Goal: Task Accomplishment & Management: Use online tool/utility

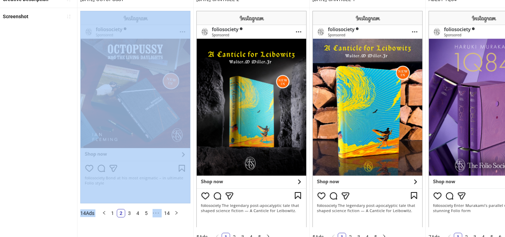
scroll to position [77, 0]
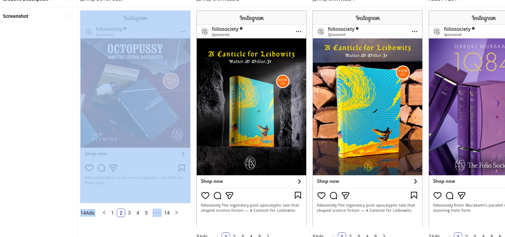
click at [155, 126] on img at bounding box center [135, 107] width 110 height 193
click at [138, 178] on img at bounding box center [135, 107] width 110 height 193
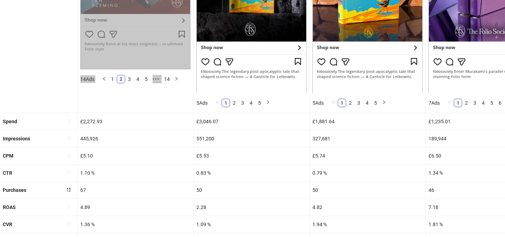
scroll to position [289, 0]
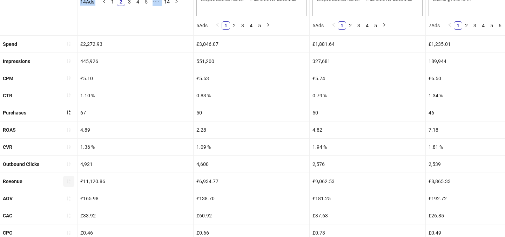
click at [71, 180] on icon "sort-ascending" at bounding box center [68, 181] width 5 height 5
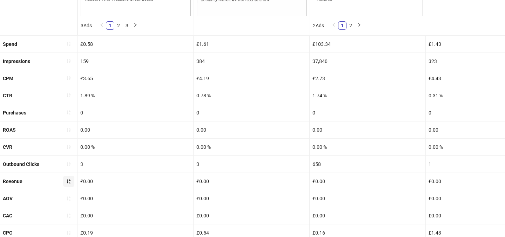
click at [66, 180] on button "button" at bounding box center [68, 181] width 11 height 11
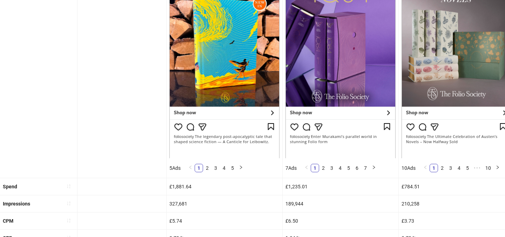
scroll to position [0, 0]
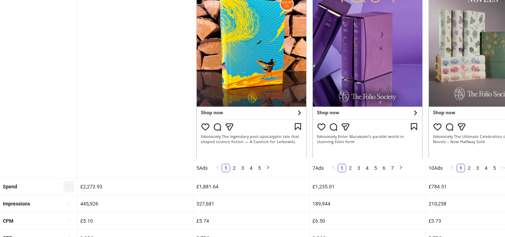
click at [71, 188] on icon "sort-ascending" at bounding box center [68, 186] width 5 height 5
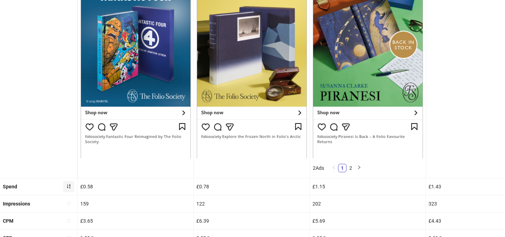
click at [67, 183] on button "button" at bounding box center [68, 186] width 11 height 11
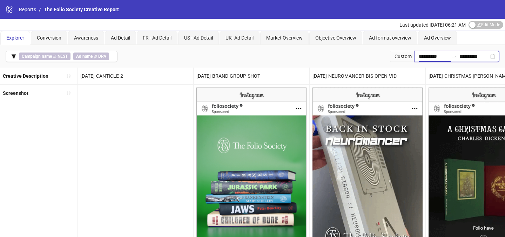
click at [430, 54] on input "**********" at bounding box center [433, 57] width 29 height 8
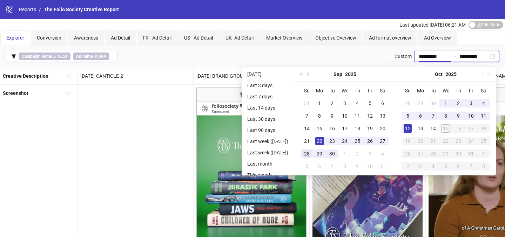
type input "**********"
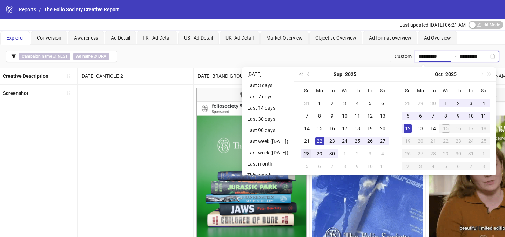
type input "**********"
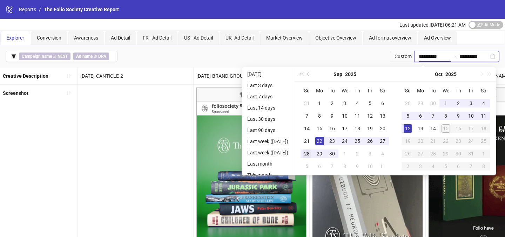
type input "**********"
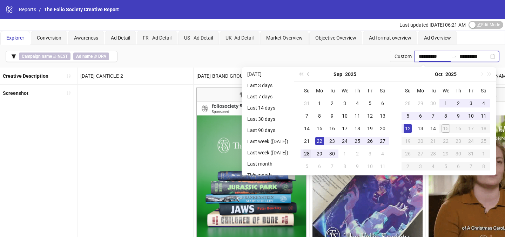
type input "**********"
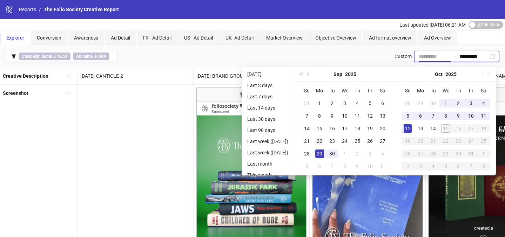
type input "**********"
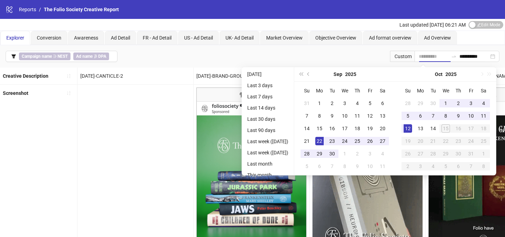
click at [322, 142] on div "22" at bounding box center [319, 141] width 8 height 8
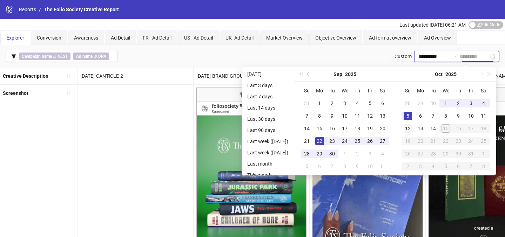
type input "**********"
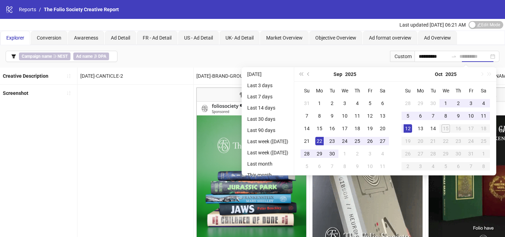
click at [412, 126] on div "12" at bounding box center [408, 129] width 8 height 8
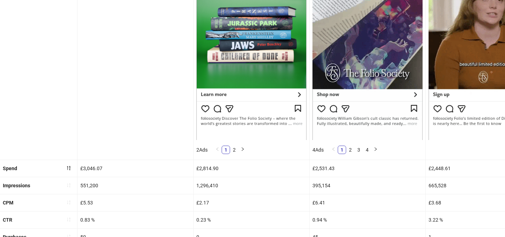
scroll to position [165, 0]
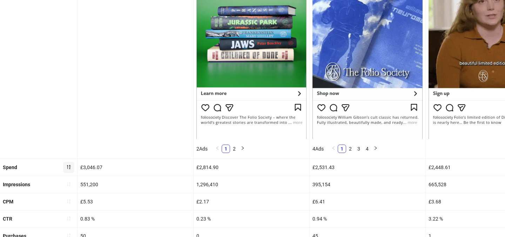
click at [69, 168] on icon "sort-descending" at bounding box center [68, 167] width 5 height 5
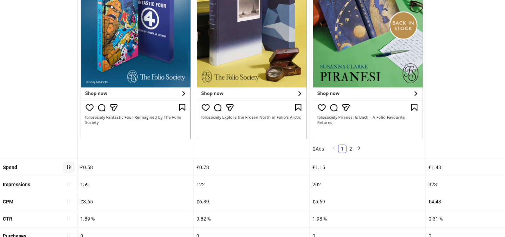
click at [69, 168] on icon "sort-ascending" at bounding box center [68, 167] width 5 height 5
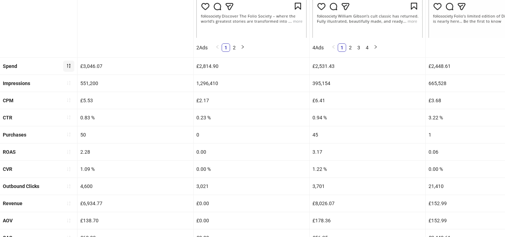
scroll to position [267, 0]
click at [67, 133] on icon "sort-ascending" at bounding box center [69, 135] width 4 height 4
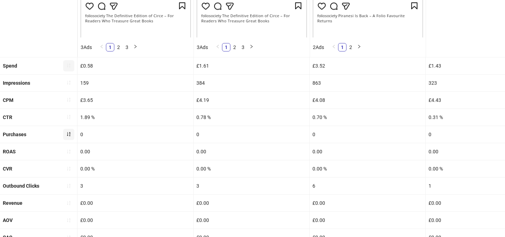
click at [67, 133] on icon "sort-ascending" at bounding box center [69, 135] width 4 height 4
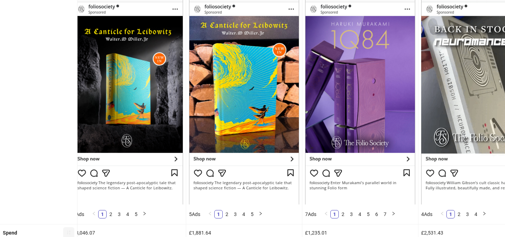
scroll to position [100, 0]
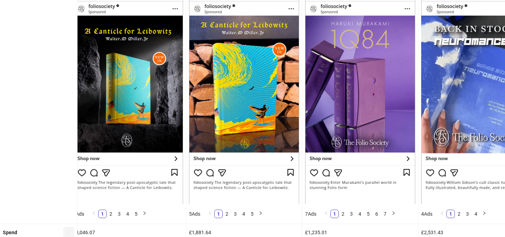
drag, startPoint x: 254, startPoint y: 104, endPoint x: 248, endPoint y: 110, distance: 8.9
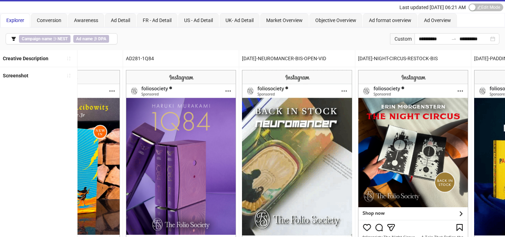
scroll to position [15, 0]
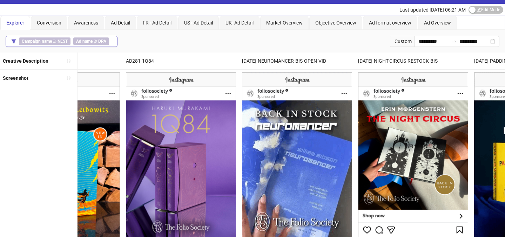
click at [109, 42] on div "Campaign name ∋ NEST Ad name ∌ DPA" at bounding box center [65, 42] width 93 height 8
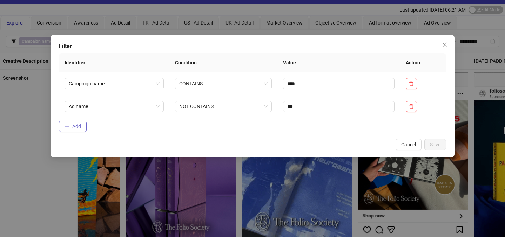
click at [78, 127] on span "Add" at bounding box center [76, 127] width 9 height 6
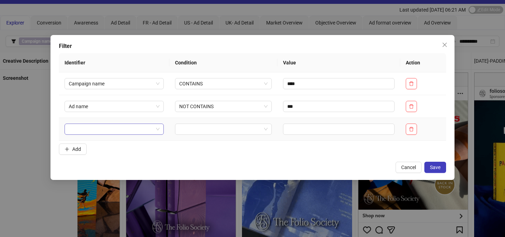
click at [127, 133] on input "search" at bounding box center [111, 129] width 85 height 11
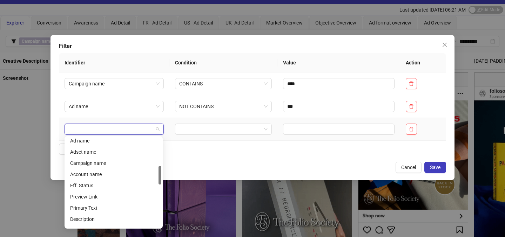
scroll to position [138, 0]
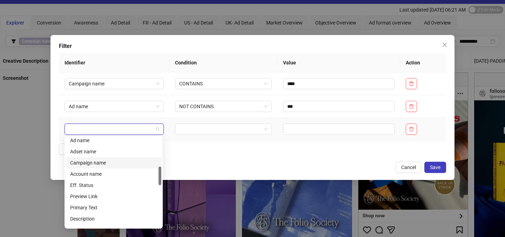
click at [110, 164] on div "Campaign name" at bounding box center [113, 163] width 87 height 8
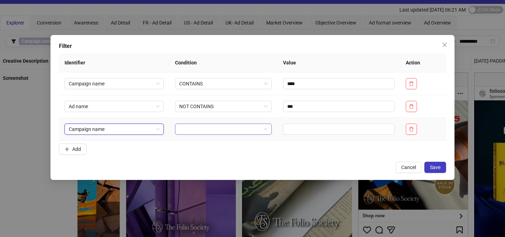
click at [208, 126] on input "search" at bounding box center [220, 129] width 82 height 11
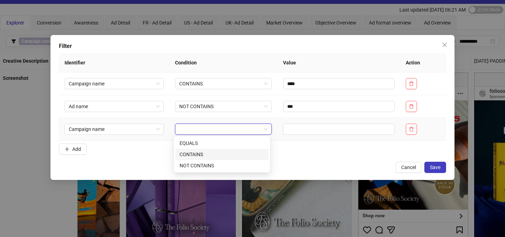
click at [213, 153] on div "CONTAINS" at bounding box center [222, 155] width 85 height 8
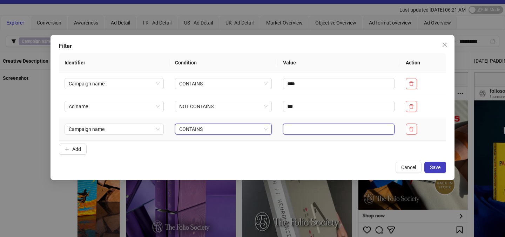
click at [315, 128] on input "text" at bounding box center [339, 129] width 112 height 11
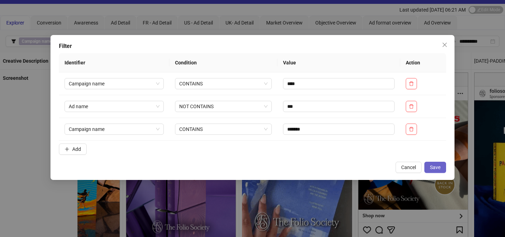
click at [441, 165] on button "Save" at bounding box center [435, 167] width 22 height 11
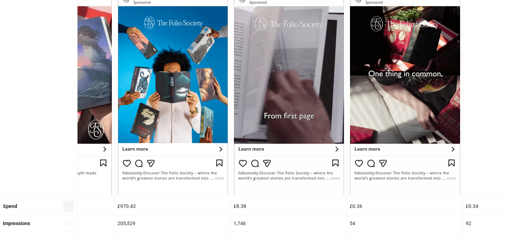
scroll to position [0, 0]
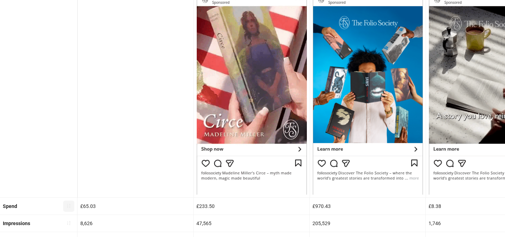
click at [71, 204] on icon "sort-ascending" at bounding box center [68, 206] width 5 height 5
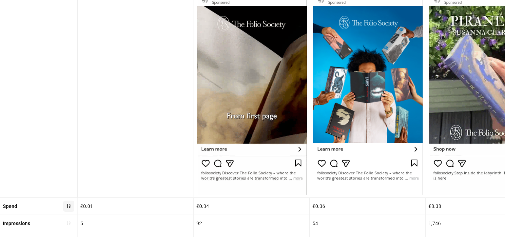
click at [70, 209] on button "button" at bounding box center [68, 206] width 11 height 11
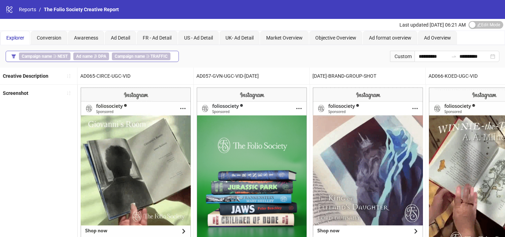
click at [129, 59] on span "Campaign name ∋ TRAFFIC" at bounding box center [141, 57] width 59 height 8
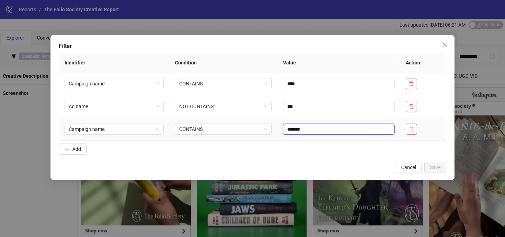
drag, startPoint x: 320, startPoint y: 133, endPoint x: 320, endPoint y: 123, distance: 10.2
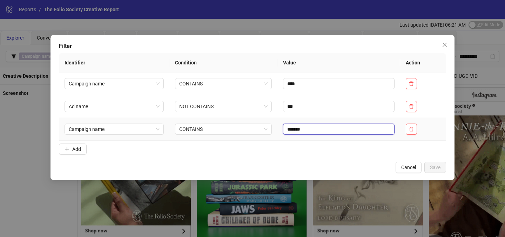
click at [320, 123] on td "*******" at bounding box center [338, 129] width 123 height 23
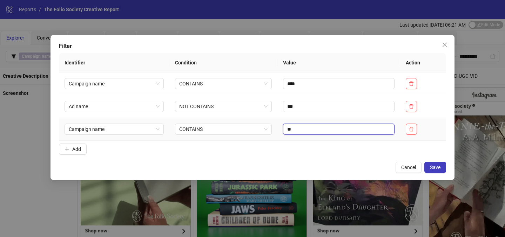
type input "*"
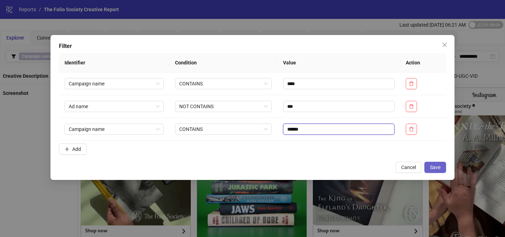
type input "******"
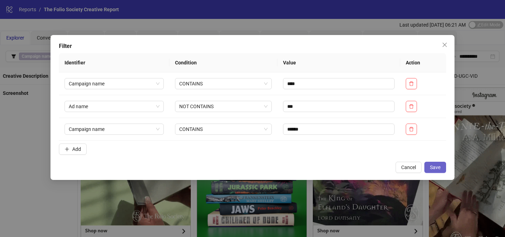
click at [434, 166] on span "Save" at bounding box center [435, 168] width 11 height 6
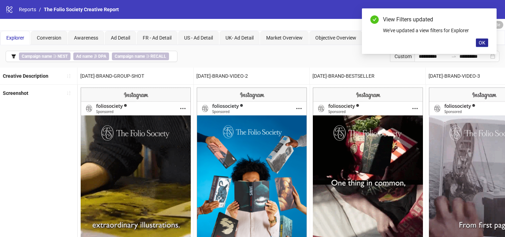
click at [479, 41] on span "OK" at bounding box center [482, 43] width 7 height 6
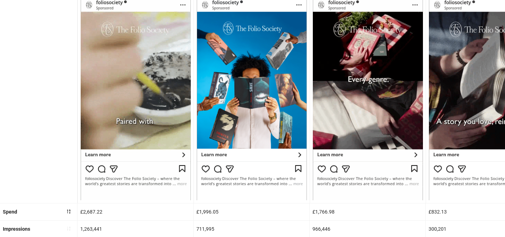
scroll to position [106, 0]
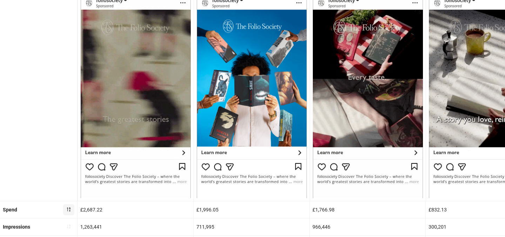
click at [68, 209] on icon "sort-descending" at bounding box center [68, 209] width 5 height 5
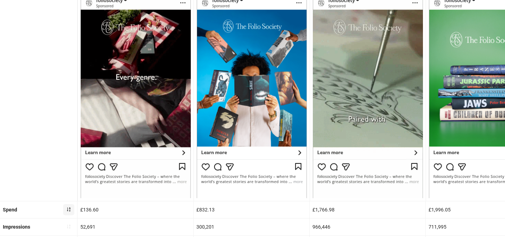
click at [71, 210] on icon "sort-ascending" at bounding box center [68, 209] width 5 height 5
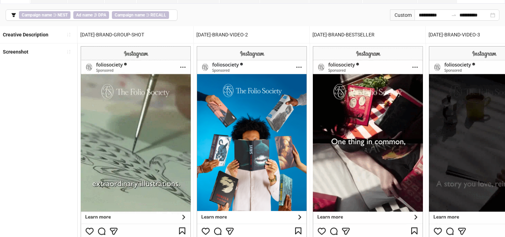
scroll to position [0, 0]
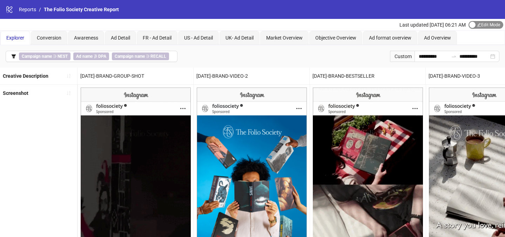
click at [478, 24] on span "Edit Mode Edit Mode" at bounding box center [486, 25] width 35 height 8
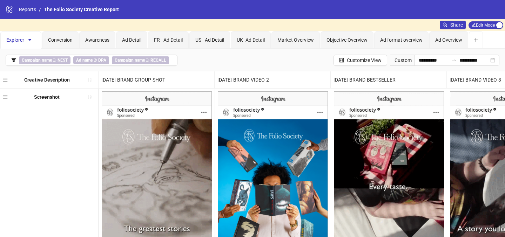
click at [356, 69] on div "**********" at bounding box center [252, 60] width 505 height 22
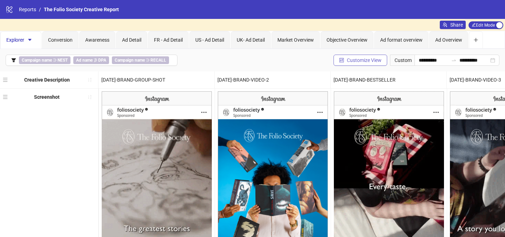
click at [354, 65] on button "Customize View" at bounding box center [361, 60] width 54 height 11
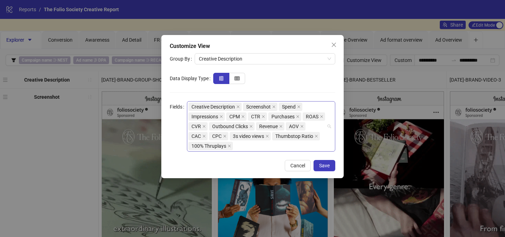
click at [296, 133] on div "Creative Description Screenshot Spend Impressions CPM CTR Purchases ROAS CVR Ou…" at bounding box center [257, 126] width 138 height 49
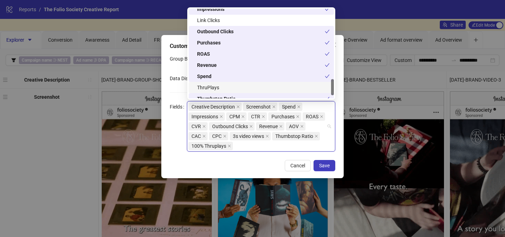
scroll to position [404, 0]
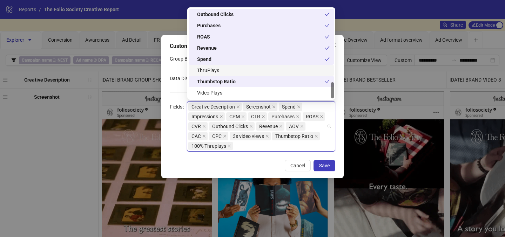
click at [254, 75] on div "ThruPlays" at bounding box center [261, 70] width 145 height 11
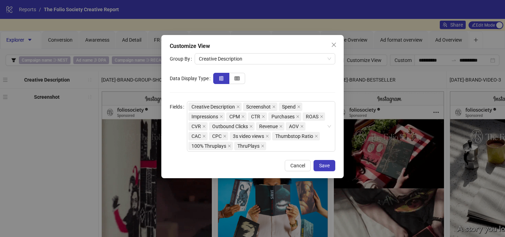
click at [260, 165] on div "Cancel Save" at bounding box center [253, 165] width 166 height 11
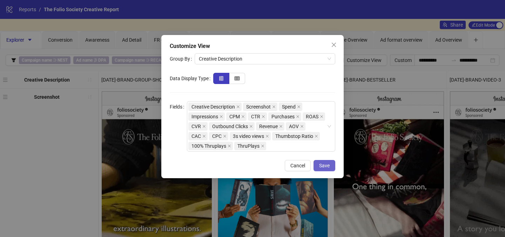
click at [327, 165] on span "Save" at bounding box center [324, 166] width 11 height 6
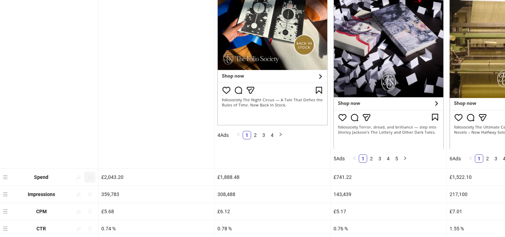
scroll to position [0, 0]
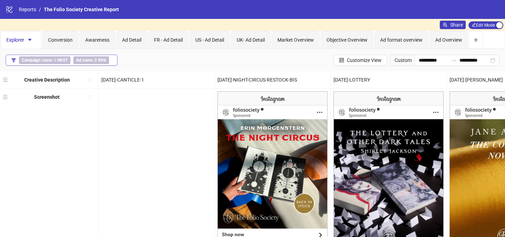
click at [110, 61] on div "Campaign name ∋ NEST Ad name ∌ DPA" at bounding box center [65, 60] width 93 height 8
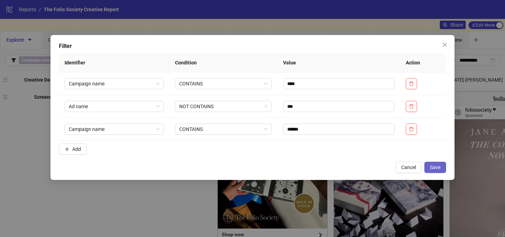
click at [428, 168] on button "Save" at bounding box center [435, 167] width 22 height 11
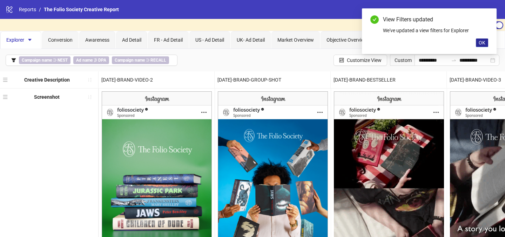
click at [483, 44] on span "OK" at bounding box center [482, 43] width 7 height 6
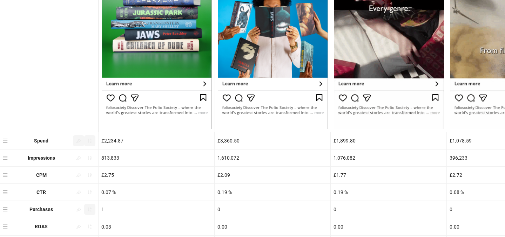
scroll to position [180, 0]
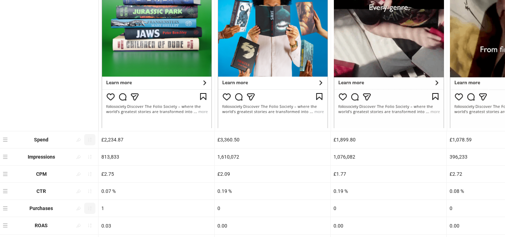
click at [89, 139] on icon "sort-ascending" at bounding box center [89, 140] width 5 height 5
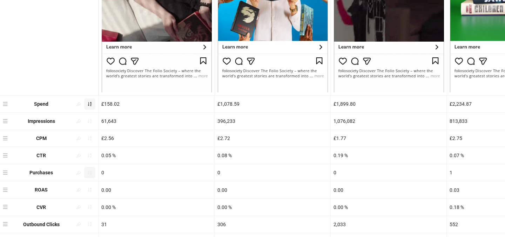
scroll to position [216, 0]
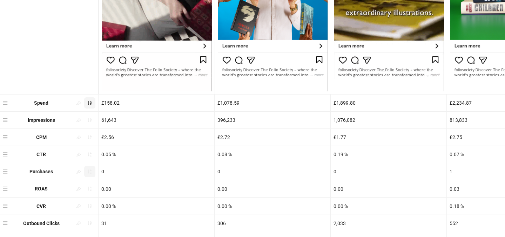
click at [87, 102] on button "button" at bounding box center [89, 103] width 11 height 11
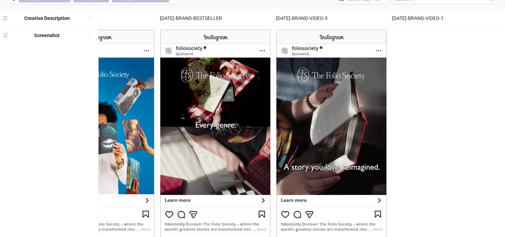
scroll to position [62, 0]
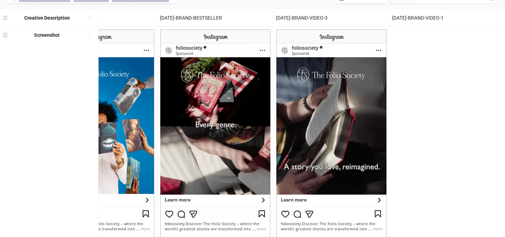
drag, startPoint x: 463, startPoint y: 58, endPoint x: 394, endPoint y: 56, distance: 68.8
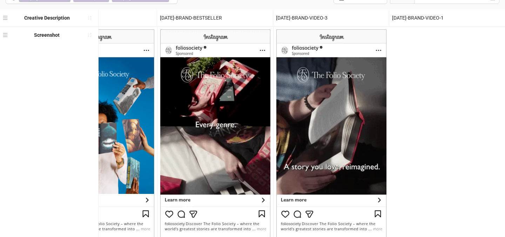
click at [395, 56] on div "Screenshot" at bounding box center [165, 138] width 679 height 222
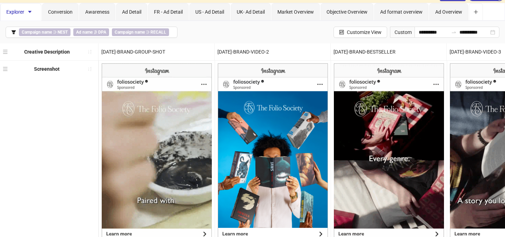
scroll to position [25, 0]
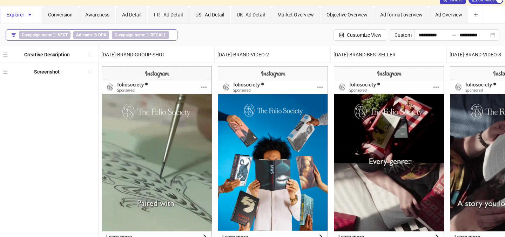
click at [169, 35] on div "Campaign name ∋ NEST Ad name ∌ DPA Campaign name ∋ RECALL" at bounding box center [95, 35] width 153 height 8
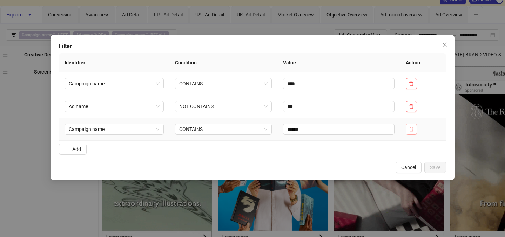
click at [411, 130] on icon "delete" at bounding box center [411, 129] width 5 height 5
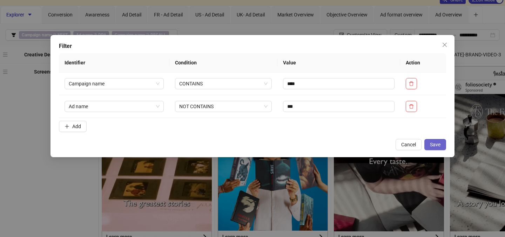
click at [433, 148] on button "Save" at bounding box center [435, 144] width 22 height 11
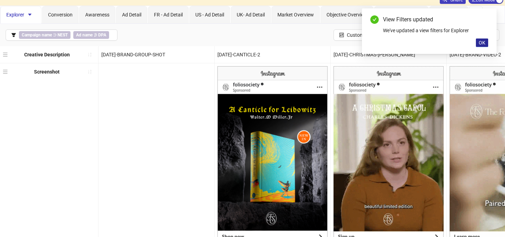
click at [484, 47] on button "OK" at bounding box center [482, 43] width 12 height 8
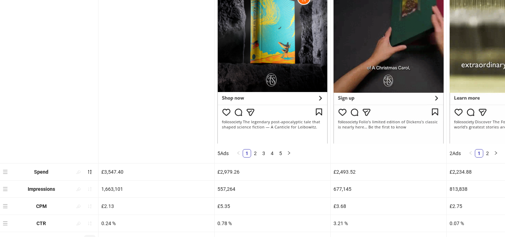
scroll to position [155, 0]
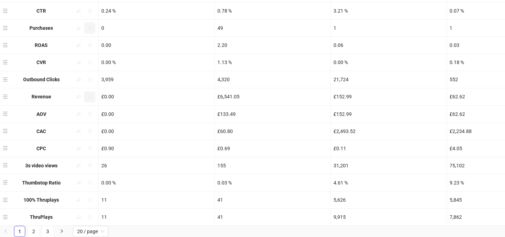
click at [92, 99] on icon "sort-ascending" at bounding box center [89, 96] width 5 height 5
click at [90, 99] on icon "sort-ascending" at bounding box center [89, 96] width 5 height 5
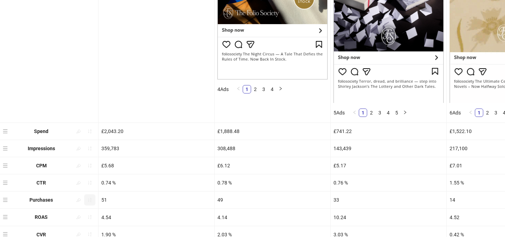
scroll to position [205, 0]
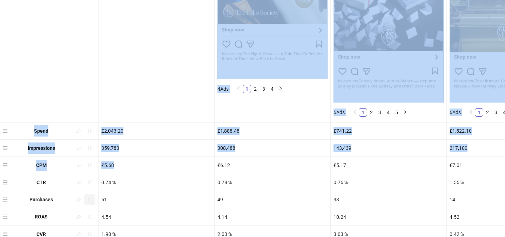
drag, startPoint x: 174, startPoint y: 105, endPoint x: 174, endPoint y: 174, distance: 69.1
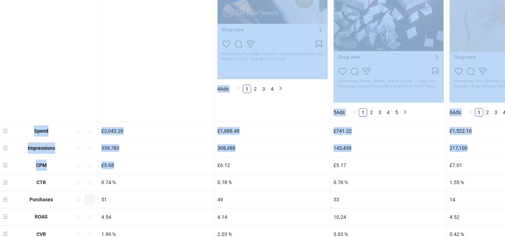
click at [174, 174] on ul "Creative Description [DATE]-CANTICLE-1 [DATE]-NIGHT-CIRCUS-RESTOCK-BIS [DATE]-L…" at bounding box center [252, 132] width 505 height 532
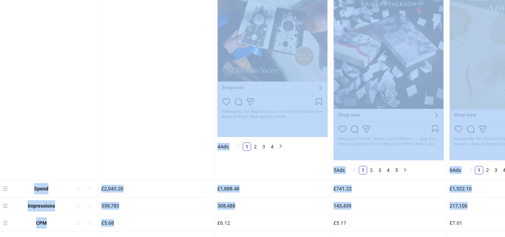
click at [160, 136] on div at bounding box center [157, 60] width 116 height 239
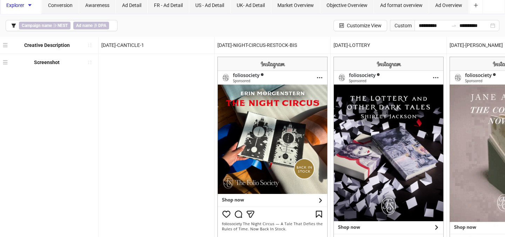
scroll to position [37, 0]
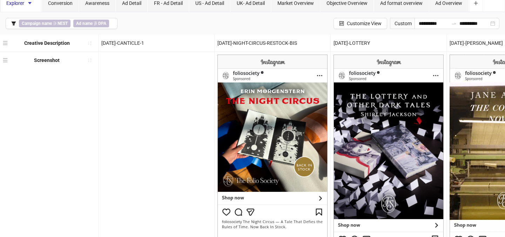
drag, startPoint x: 150, startPoint y: 74, endPoint x: 134, endPoint y: 73, distance: 16.2
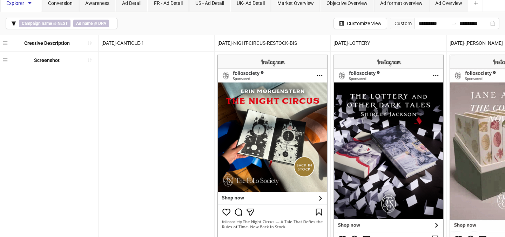
click at [134, 73] on div at bounding box center [157, 171] width 116 height 239
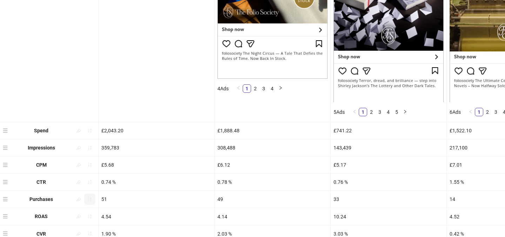
scroll to position [204, 0]
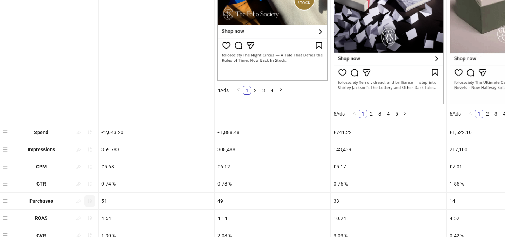
drag, startPoint x: 269, startPoint y: 51, endPoint x: 263, endPoint y: 51, distance: 5.3
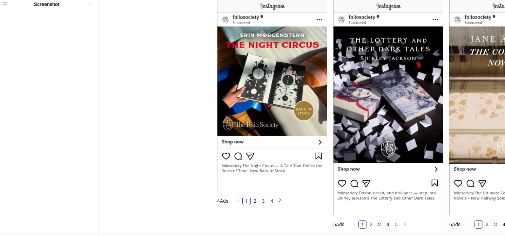
scroll to position [103, 0]
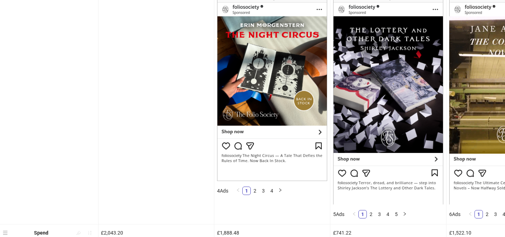
drag, startPoint x: 129, startPoint y: 112, endPoint x: 200, endPoint y: 133, distance: 73.7
click at [200, 133] on div at bounding box center [156, 105] width 116 height 239
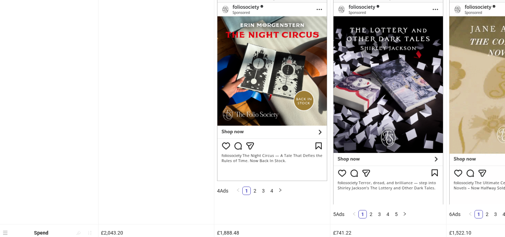
drag, startPoint x: 166, startPoint y: 129, endPoint x: 175, endPoint y: 139, distance: 13.4
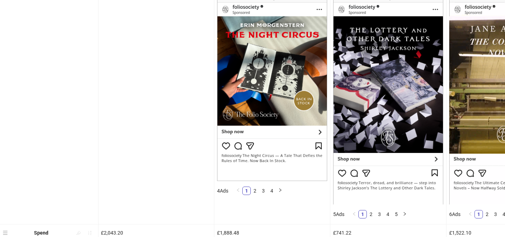
click at [176, 139] on div at bounding box center [156, 105] width 116 height 239
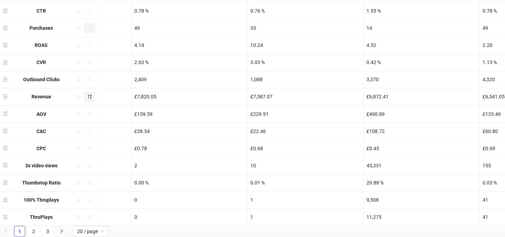
scroll to position [0, 88]
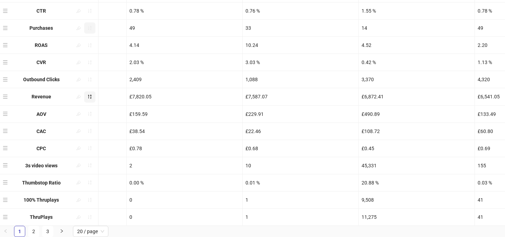
click at [304, 200] on div "1" at bounding box center [301, 200] width 116 height 17
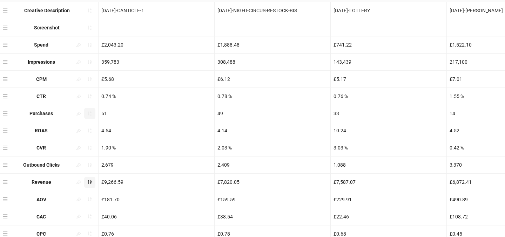
scroll to position [0, 0]
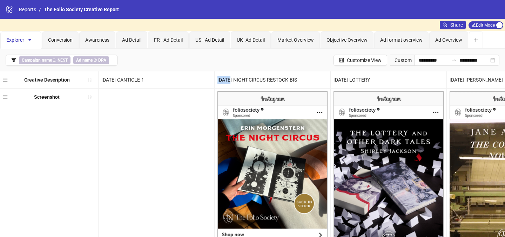
drag, startPoint x: 231, startPoint y: 79, endPoint x: 215, endPoint y: 78, distance: 16.5
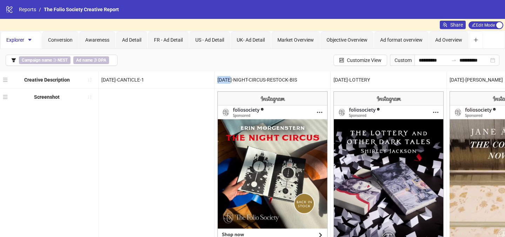
click at [215, 78] on div "[DATE]-NIGHT-CIRCUS-RESTOCK-BIS" at bounding box center [273, 80] width 116 height 17
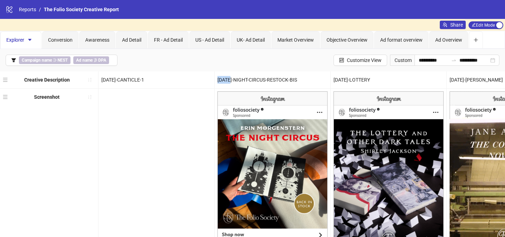
copy div "[DATE]"
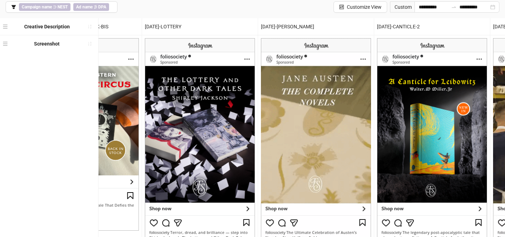
scroll to position [29, 0]
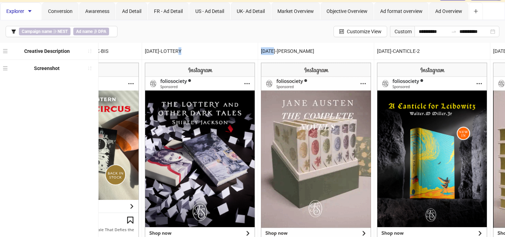
drag, startPoint x: 276, startPoint y: 52, endPoint x: 249, endPoint y: 52, distance: 27.0
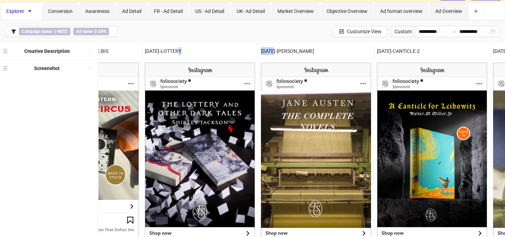
copy div "[DATE]"
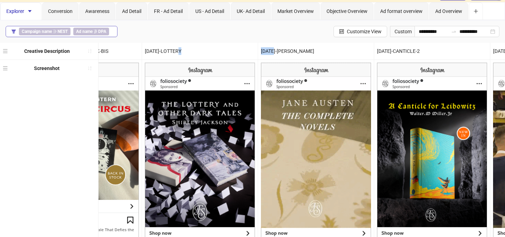
click at [110, 28] on div "Campaign name ∋ NEST Ad name ∌ DPA" at bounding box center [65, 32] width 93 height 8
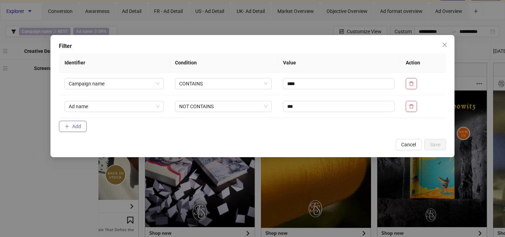
click at [75, 127] on span "Add" at bounding box center [76, 127] width 9 height 6
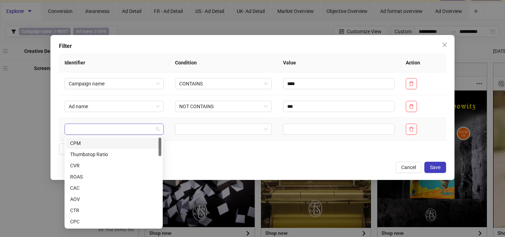
click at [152, 130] on span at bounding box center [114, 129] width 91 height 11
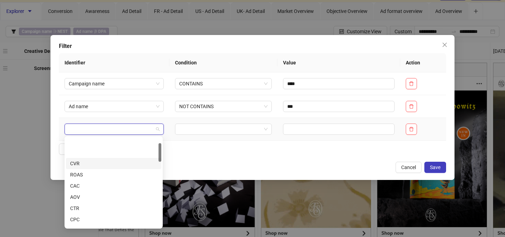
scroll to position [0, 0]
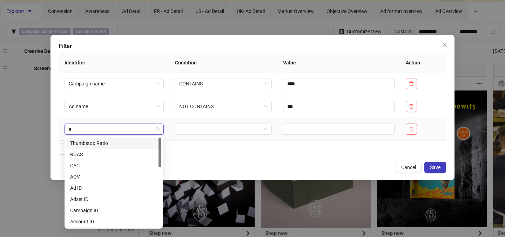
type input "**"
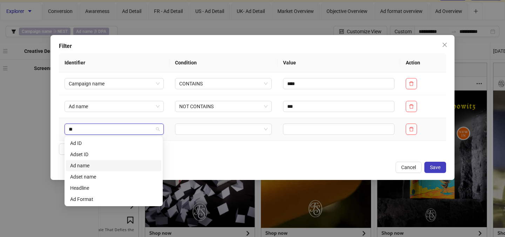
click at [120, 169] on div "Ad name" at bounding box center [113, 166] width 87 height 8
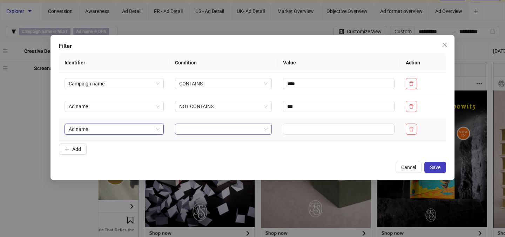
click at [210, 127] on input "search" at bounding box center [220, 129] width 82 height 11
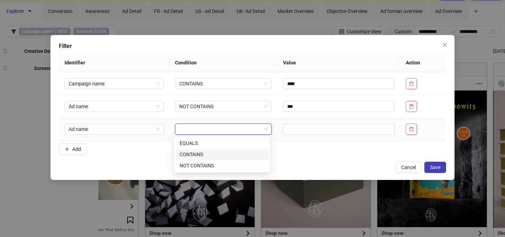
click at [209, 154] on div "CONTAINS" at bounding box center [222, 155] width 85 height 8
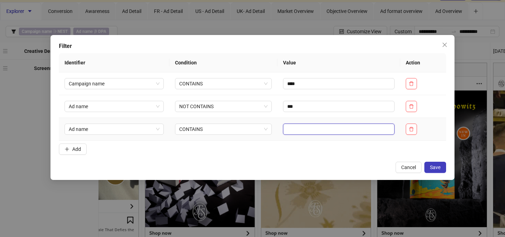
click at [320, 130] on input "text" at bounding box center [339, 129] width 112 height 11
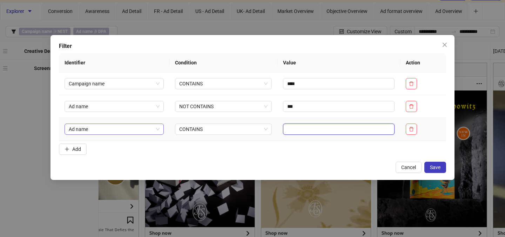
click at [116, 129] on span "Ad name" at bounding box center [114, 129] width 91 height 11
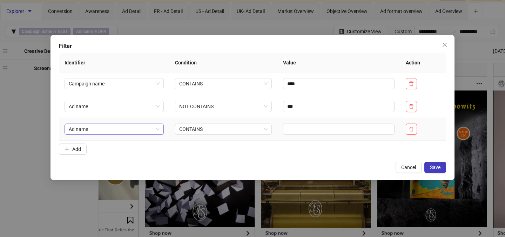
scroll to position [56, 0]
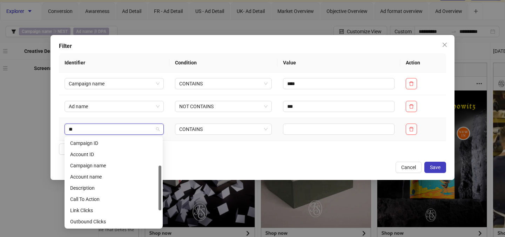
type input "***"
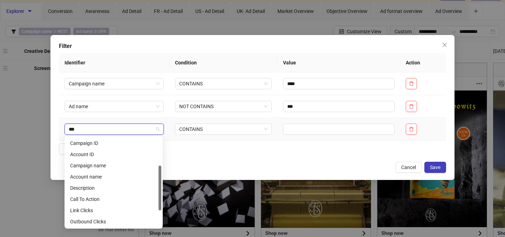
scroll to position [0, 0]
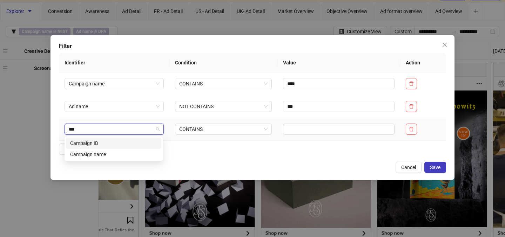
click at [106, 152] on div "Campaign name" at bounding box center [113, 155] width 87 height 8
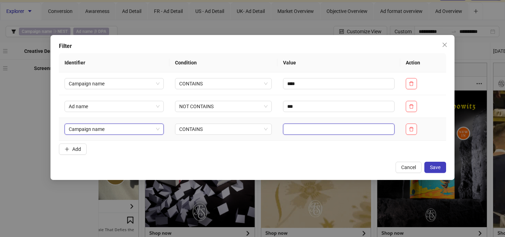
click at [327, 131] on input "text" at bounding box center [339, 129] width 112 height 11
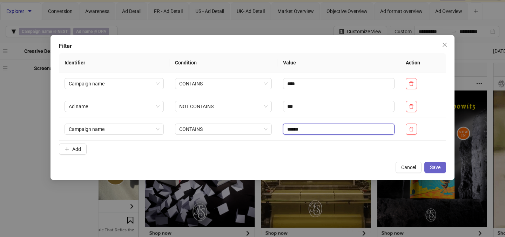
type input "******"
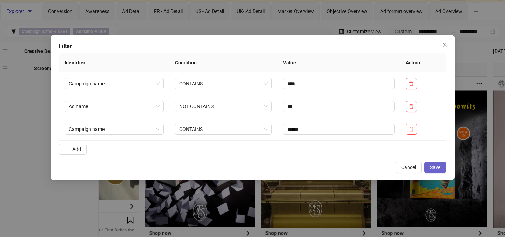
click at [441, 166] on button "Save" at bounding box center [435, 167] width 22 height 11
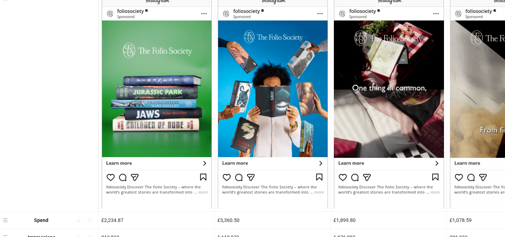
scroll to position [99, 0]
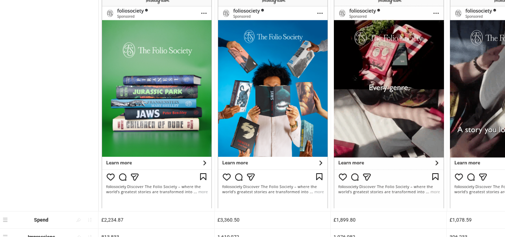
click at [117, 151] on img at bounding box center [157, 100] width 110 height 216
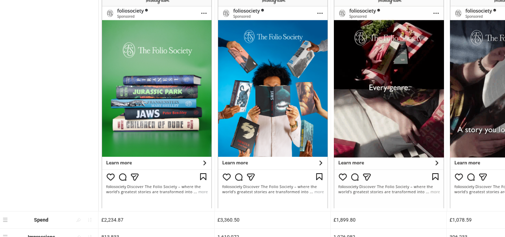
drag, startPoint x: 142, startPoint y: 144, endPoint x: 130, endPoint y: 142, distance: 12.9
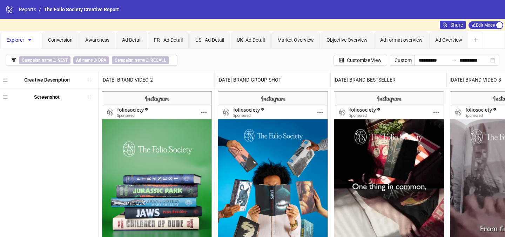
scroll to position [62, 0]
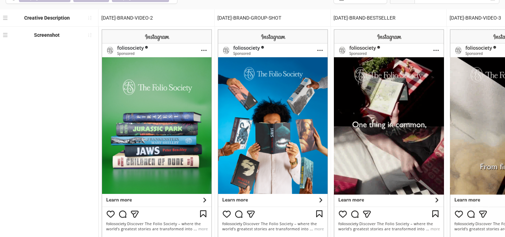
click at [283, 125] on img at bounding box center [273, 137] width 110 height 216
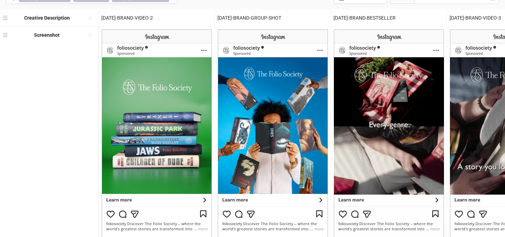
drag, startPoint x: 283, startPoint y: 125, endPoint x: 176, endPoint y: 112, distance: 108.2
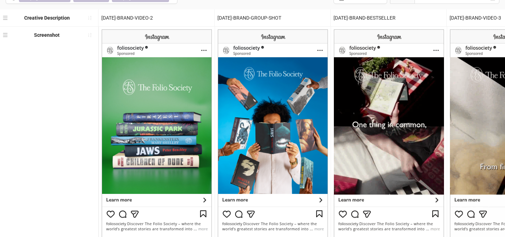
click at [176, 112] on div "Screenshot" at bounding box center [339, 138] width 679 height 222
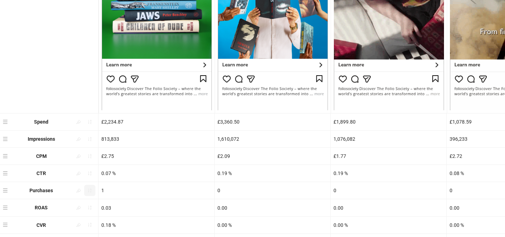
scroll to position [202, 0]
